Goal: Entertainment & Leisure: Consume media (video, audio)

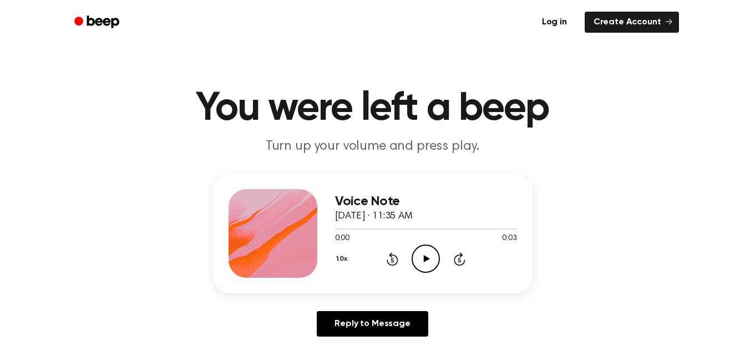
click at [395, 181] on div "Voice Note [DATE] · 11:35 AM 0:00 0:03 Your browser does not support the [objec…" at bounding box center [372, 234] width 319 height 120
drag, startPoint x: 395, startPoint y: 181, endPoint x: 258, endPoint y: 341, distance: 210.4
click at [395, 181] on div "Voice Note [DATE] · 11:35 AM 0:00 0:03 Your browser does not support the [objec…" at bounding box center [372, 234] width 319 height 120
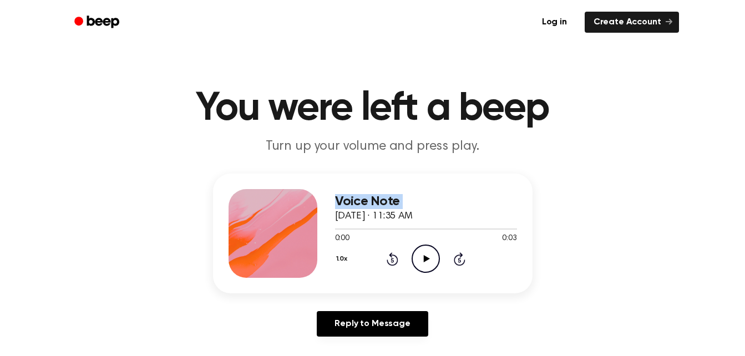
click at [395, 181] on div "Voice Note [DATE] · 11:35 AM 0:00 0:03 Your browser does not support the [objec…" at bounding box center [372, 234] width 319 height 120
click at [424, 259] on icon at bounding box center [427, 258] width 6 height 7
click at [422, 265] on icon "Play Audio" at bounding box center [426, 259] width 28 height 28
